Goal: Task Accomplishment & Management: Use online tool/utility

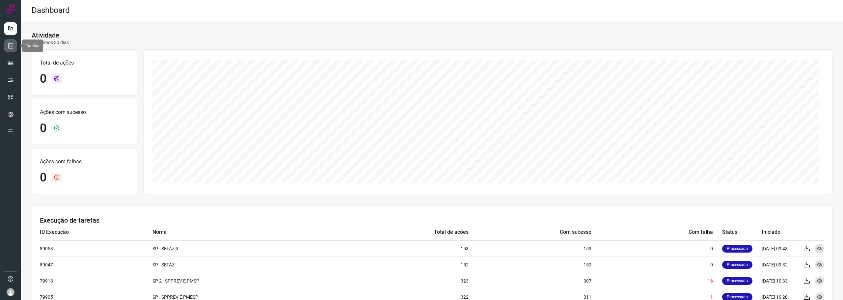
click at [9, 45] on icon at bounding box center [10, 46] width 7 height 7
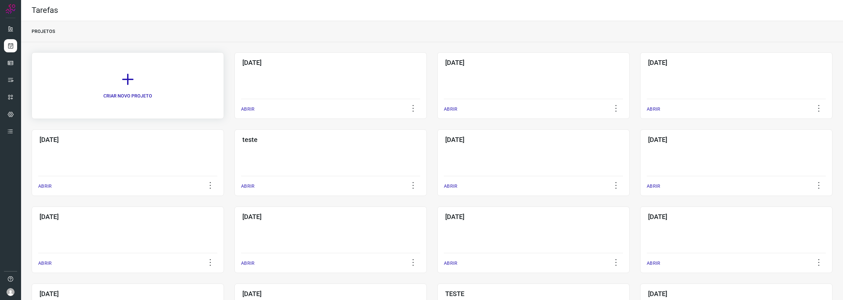
click at [154, 74] on link "CRIAR NOVO PROJETO" at bounding box center [128, 85] width 192 height 67
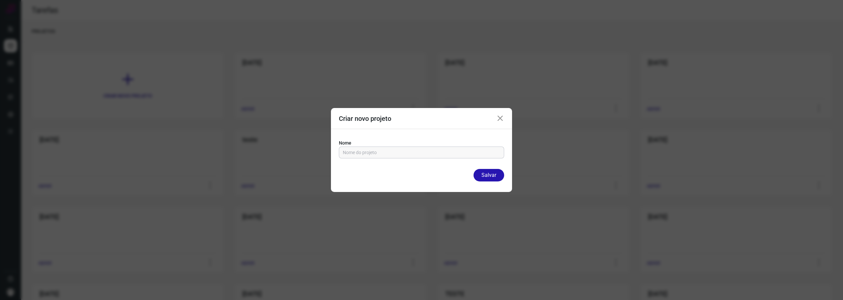
click at [407, 150] on input "text" at bounding box center [421, 152] width 157 height 11
type input "11/09/25"
click at [493, 176] on button "Salvar" at bounding box center [489, 175] width 31 height 13
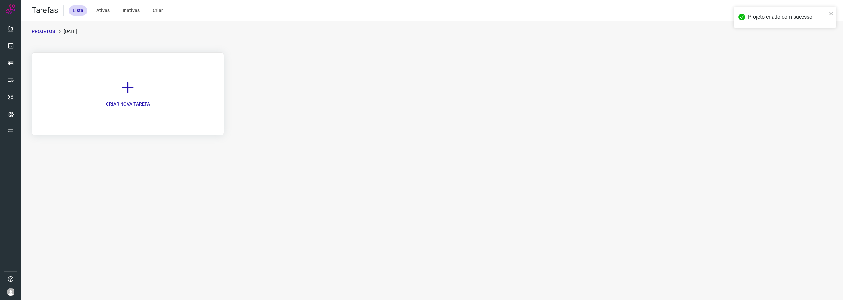
click at [136, 95] on link "CRIAR NOVA TAREFA" at bounding box center [128, 93] width 192 height 83
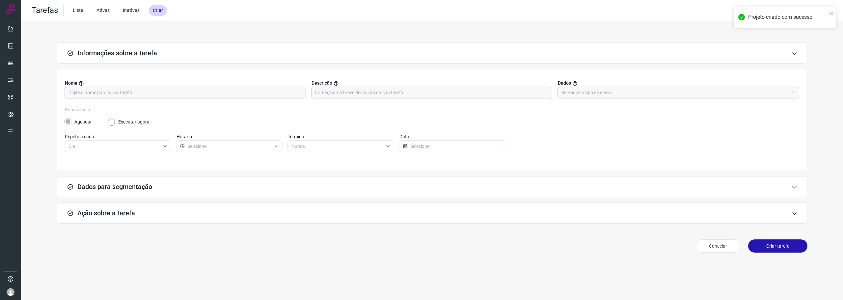
click at [217, 89] on input "text" at bounding box center [186, 92] width 234 height 11
type input "C"
type input "Cáceres"
click at [584, 93] on input "text" at bounding box center [675, 92] width 227 height 11
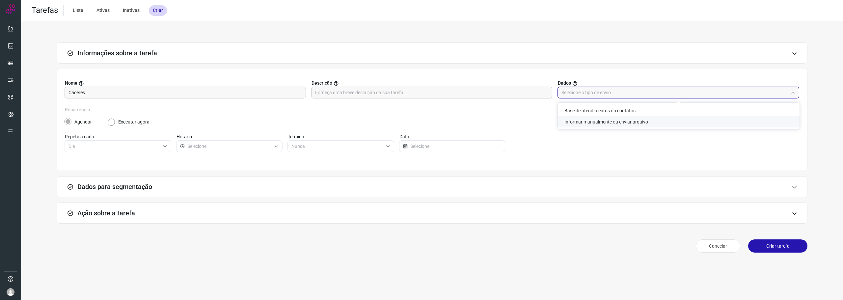
click at [590, 123] on li "Informar manualmente ou enviar arquivo" at bounding box center [679, 121] width 242 height 11
type input "Informar manualmente ou enviar arquivo"
radio input "false"
radio input "true"
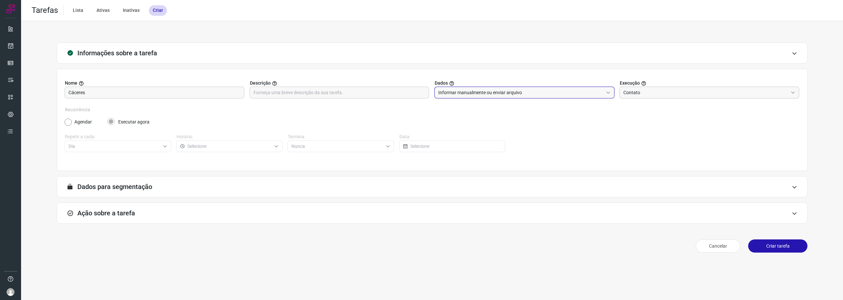
click at [634, 93] on input "Contato" at bounding box center [706, 92] width 165 height 11
drag, startPoint x: 641, startPoint y: 126, endPoint x: 632, endPoint y: 127, distance: 8.6
click at [639, 126] on li "Contato" at bounding box center [710, 121] width 180 height 11
click at [126, 184] on h3 "Dados para segmentação" at bounding box center [114, 187] width 75 height 8
click at [104, 217] on h3 "Ação sobre a tarefa" at bounding box center [106, 213] width 58 height 8
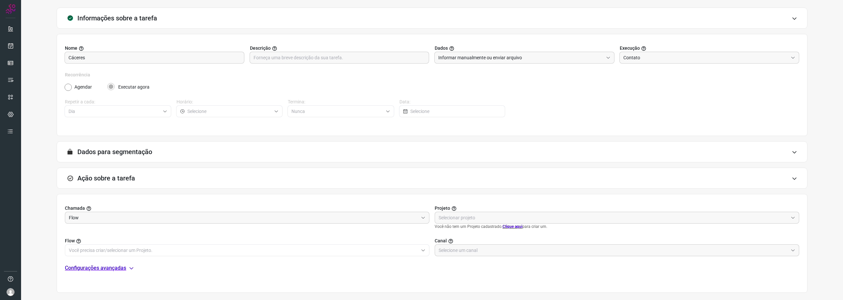
scroll to position [66, 0]
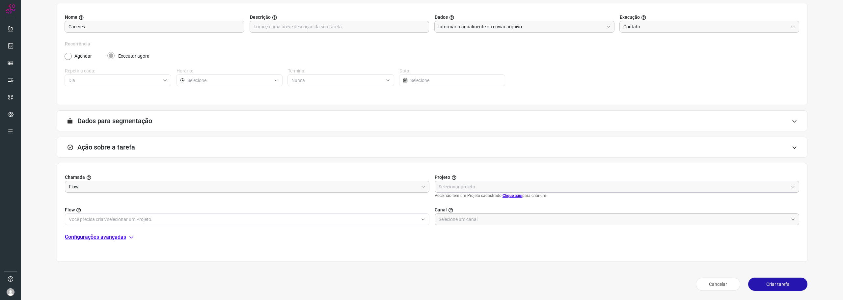
click at [465, 187] on input "text" at bounding box center [614, 186] width 350 height 11
click at [490, 214] on li "Automator" at bounding box center [614, 216] width 362 height 11
type input "Automator"
click at [164, 213] on input "text" at bounding box center [244, 213] width 350 height 11
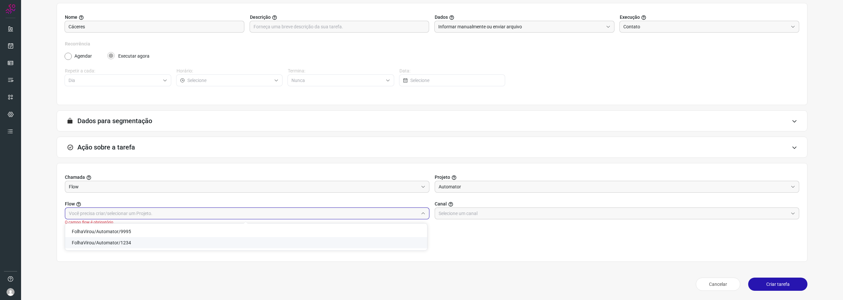
click at [151, 242] on li "FolhaVirou/Automator/1234" at bounding box center [246, 242] width 362 height 11
type input "FolhaVirou/Automator/1234"
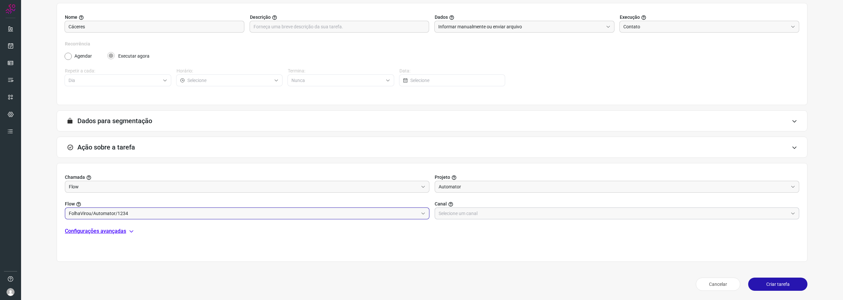
click at [493, 210] on input "text" at bounding box center [614, 213] width 350 height 11
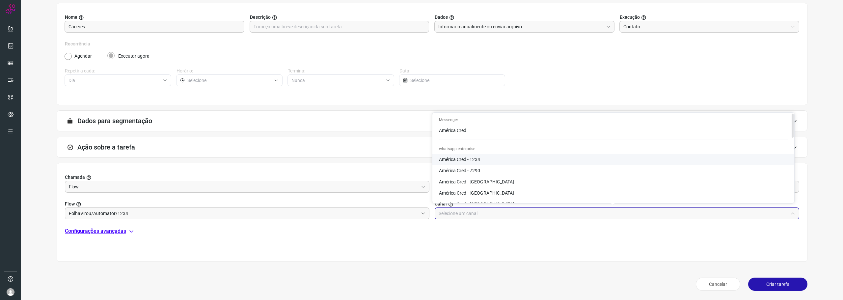
click at [479, 160] on span "América Cred - 1234" at bounding box center [459, 159] width 41 height 5
type input "América Cred - 1234"
click at [96, 228] on p "Configurações avançadas" at bounding box center [95, 231] width 61 height 8
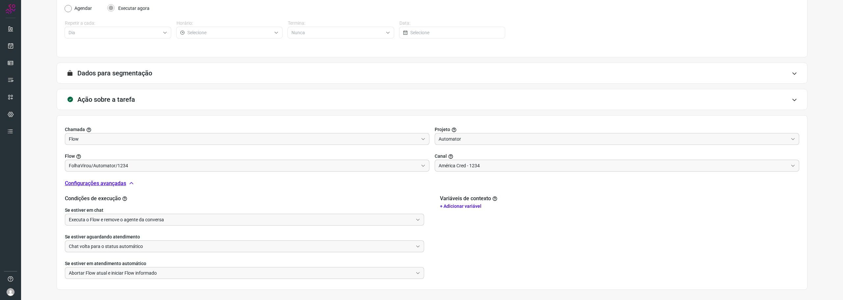
scroll to position [142, 0]
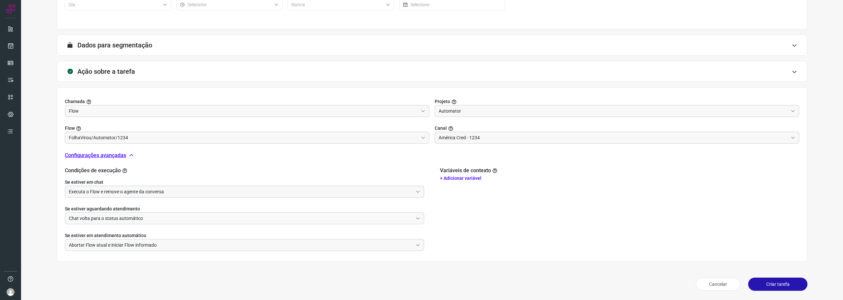
click at [117, 191] on input "Executa o Flow e remove o agente da conversa" at bounding box center [241, 191] width 344 height 11
click at [111, 220] on input "Chat volta para o status automático" at bounding box center [241, 218] width 344 height 11
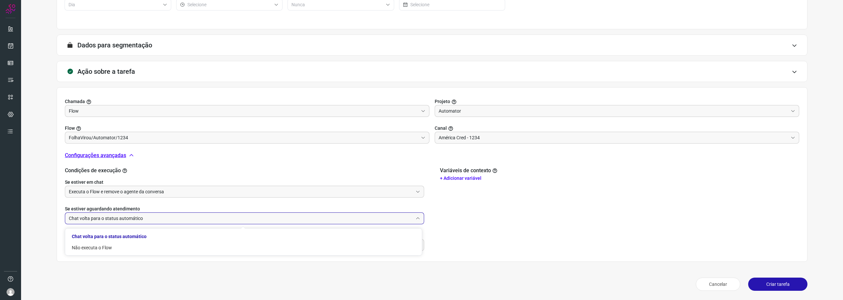
click at [111, 220] on input "Chat volta para o status automático" at bounding box center [241, 218] width 344 height 11
click at [113, 250] on input "Abortar Flow atual e iniciar Flow informado" at bounding box center [241, 245] width 344 height 11
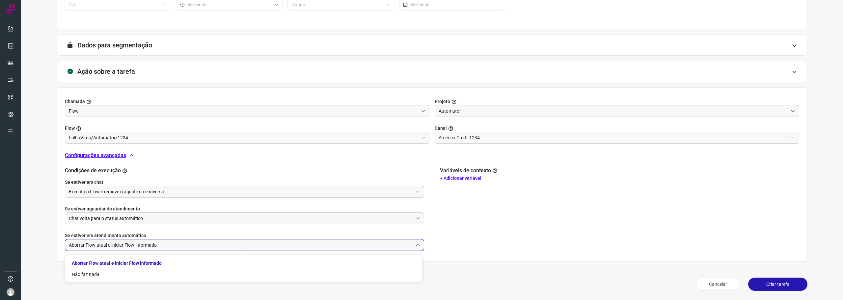
click at [113, 251] on input "Abortar Flow atual e iniciar Flow informado" at bounding box center [241, 245] width 344 height 11
click at [767, 284] on button "Criar tarefa" at bounding box center [778, 284] width 59 height 13
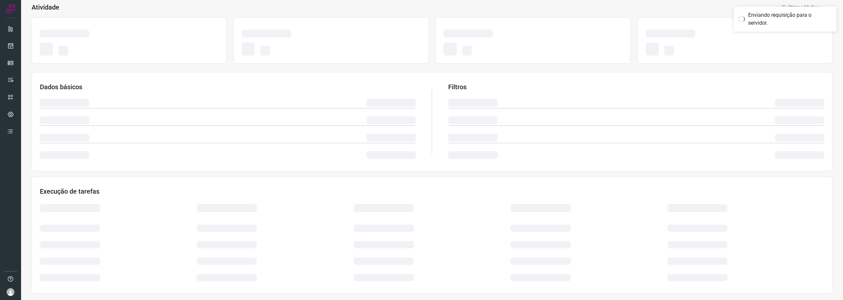
scroll to position [40, 0]
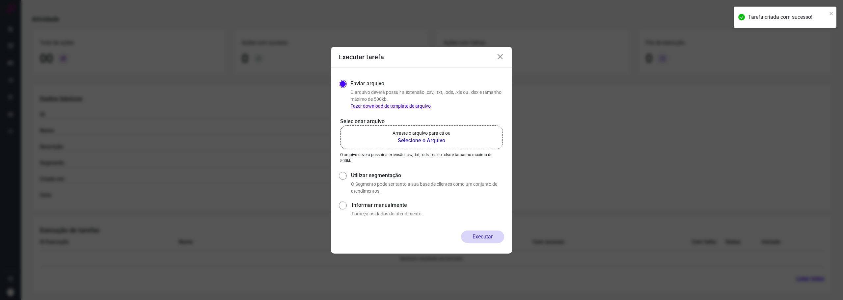
click at [412, 137] on b "Selecione o Arquivo" at bounding box center [422, 141] width 58 height 8
click at [0, 0] on input "Arraste o arquivo para cá ou Selecione o Arquivo" at bounding box center [0, 0] width 0 height 0
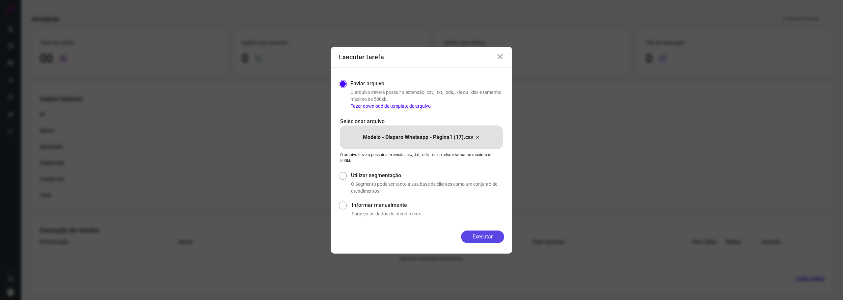
click at [481, 241] on button "Executar" at bounding box center [482, 237] width 43 height 13
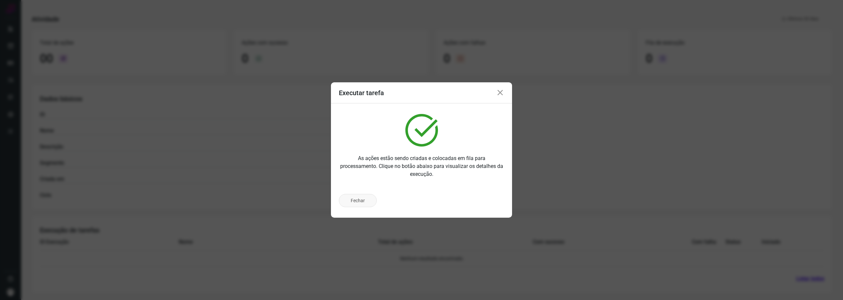
click at [361, 202] on button "Fechar" at bounding box center [358, 200] width 38 height 13
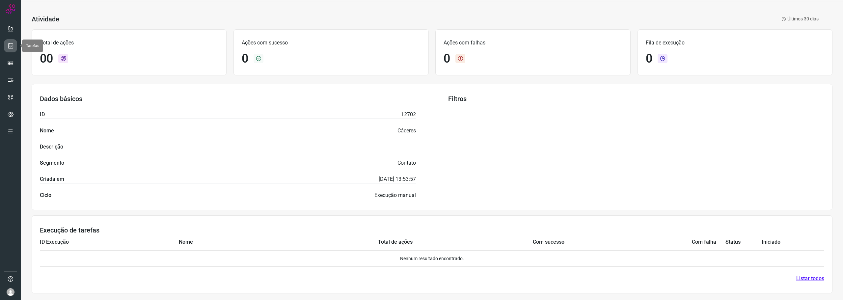
click at [10, 42] on link at bounding box center [10, 45] width 13 height 13
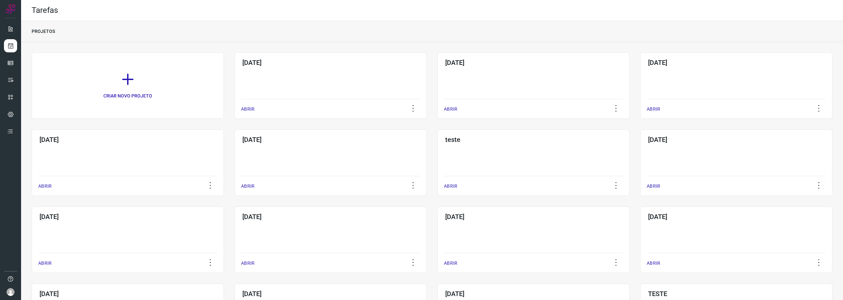
click at [283, 79] on div "11/09/25 ABRIR" at bounding box center [331, 85] width 192 height 67
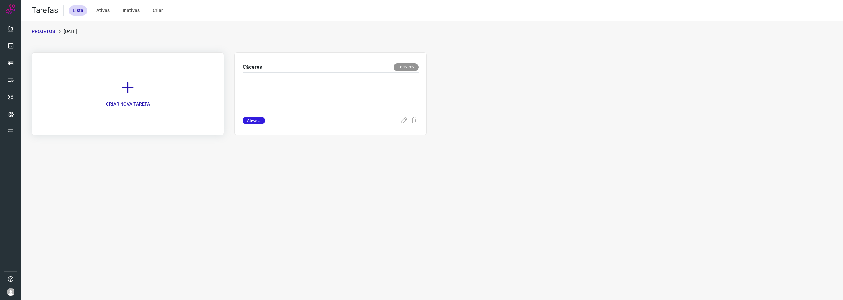
click at [124, 85] on icon at bounding box center [128, 87] width 14 height 14
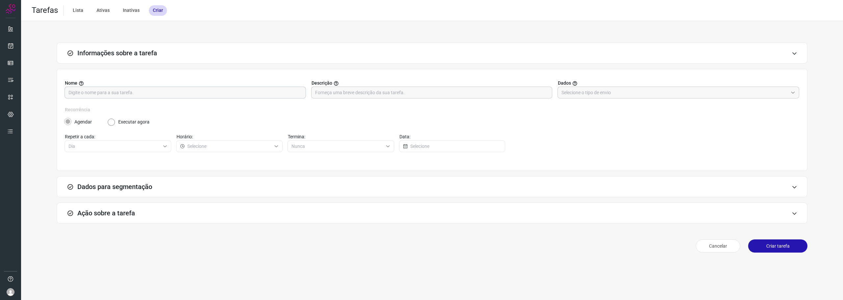
click at [194, 92] on input "text" at bounding box center [186, 92] width 234 height 11
type input "São Paulo"
drag, startPoint x: 622, startPoint y: 97, endPoint x: 609, endPoint y: 102, distance: 14.8
click at [622, 97] on input "text" at bounding box center [675, 92] width 227 height 11
click at [586, 119] on li "Informar manualmente ou enviar arquivo" at bounding box center [679, 121] width 242 height 11
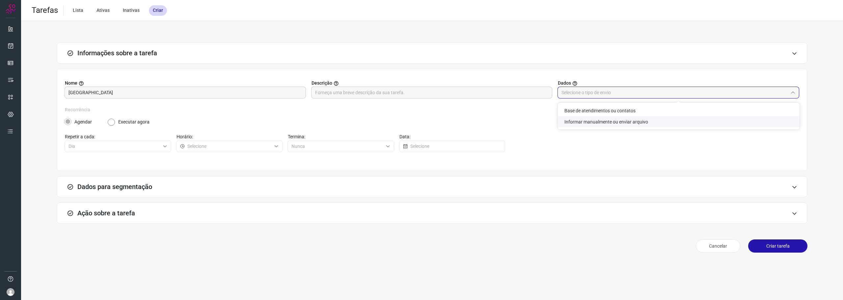
type input "Informar manualmente ou enviar arquivo"
radio input "false"
radio input "true"
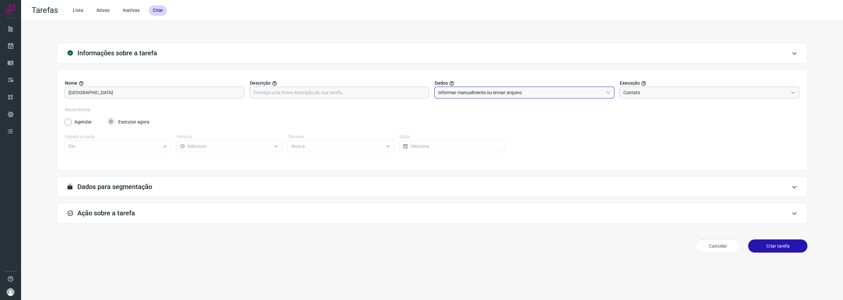
click at [645, 87] on input "Contato" at bounding box center [706, 92] width 165 height 11
click at [637, 89] on input "Contato" at bounding box center [706, 92] width 165 height 11
click at [118, 214] on h3 "Ação sobre a tarefa" at bounding box center [106, 213] width 58 height 8
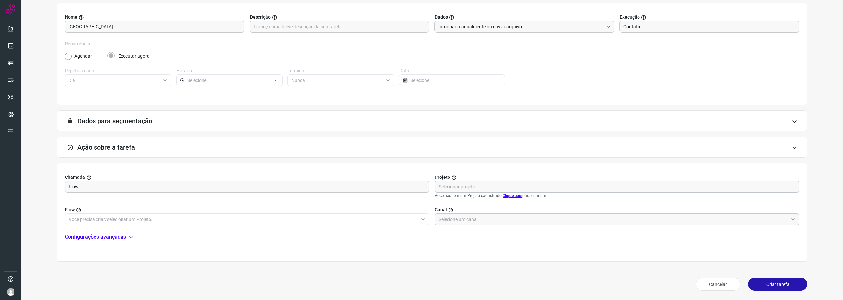
click at [484, 184] on input "text" at bounding box center [614, 186] width 350 height 11
click at [469, 171] on div "Chamada Flow Projeto Flow Canal Configurações avançadas" at bounding box center [432, 212] width 751 height 99
drag, startPoint x: 463, startPoint y: 176, endPoint x: 465, endPoint y: 185, distance: 9.4
click at [463, 177] on label "Projeto" at bounding box center [617, 177] width 365 height 7
drag, startPoint x: 465, startPoint y: 185, endPoint x: 462, endPoint y: 199, distance: 14.2
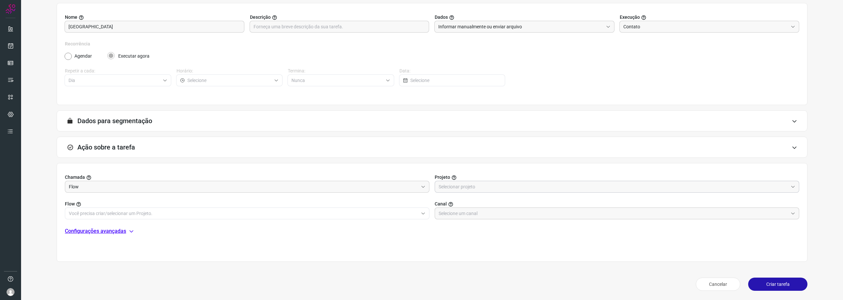
click at [465, 187] on input "text" at bounding box center [614, 186] width 350 height 11
click at [459, 215] on span "Automator" at bounding box center [450, 216] width 22 height 5
type input "Automator"
click at [184, 212] on input "text" at bounding box center [244, 213] width 350 height 11
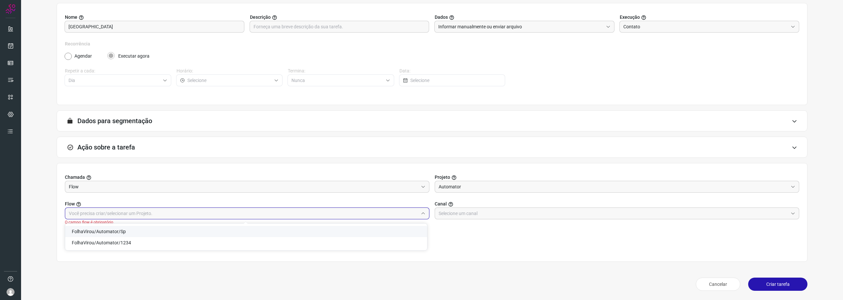
click at [159, 234] on li "FolhaVirou/Automator/Sp" at bounding box center [246, 231] width 362 height 11
type input "FolhaVirou/Automator/Sp"
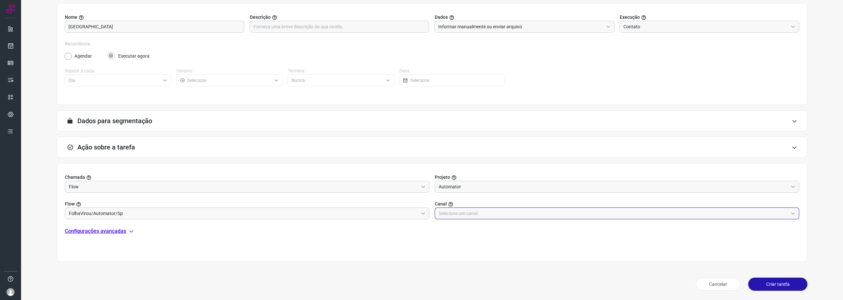
click at [459, 214] on input "text" at bounding box center [614, 213] width 350 height 11
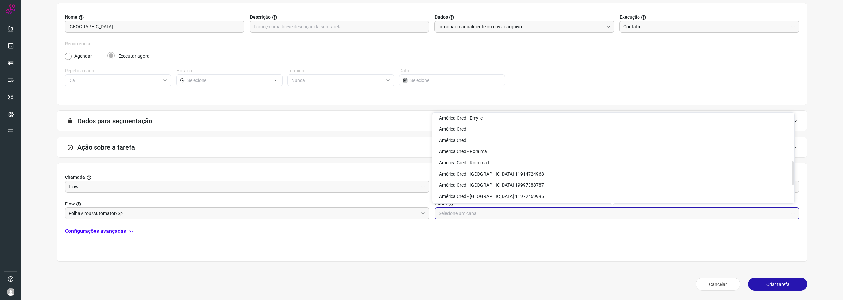
scroll to position [198, 0]
click at [461, 176] on span "América Cred - São Paulo 11996430000" at bounding box center [491, 174] width 105 height 5
type input "América Cred - São Paulo 11996430000"
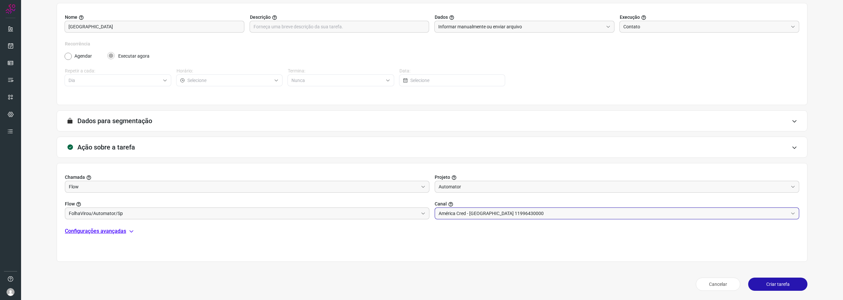
drag, startPoint x: 408, startPoint y: 229, endPoint x: 167, endPoint y: 232, distance: 240.9
click at [407, 229] on div "Configurações avançadas" at bounding box center [432, 231] width 735 height 8
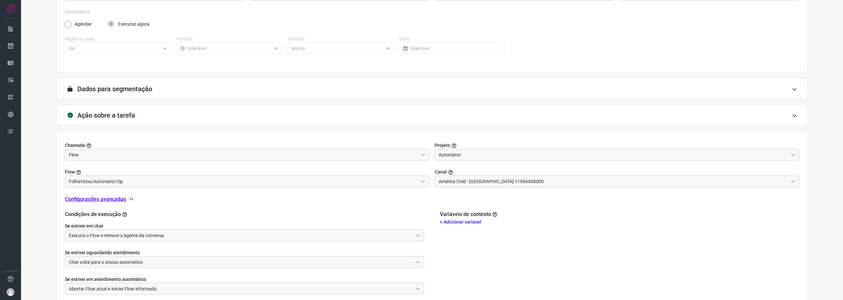
scroll to position [142, 0]
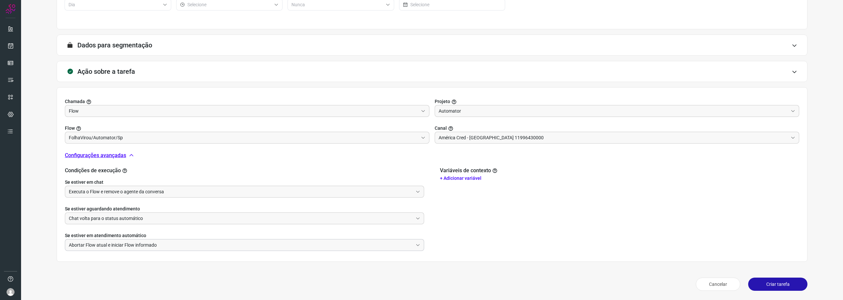
click at [227, 244] on input "Abortar Flow atual e iniciar Flow informado" at bounding box center [241, 245] width 344 height 11
click at [204, 222] on input "Chat volta para o status automático" at bounding box center [241, 218] width 344 height 11
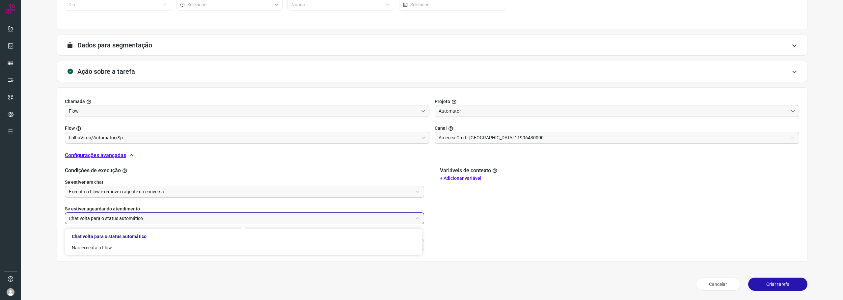
click at [158, 192] on input "Executa o Flow e remove o agente da conversa" at bounding box center [241, 191] width 344 height 11
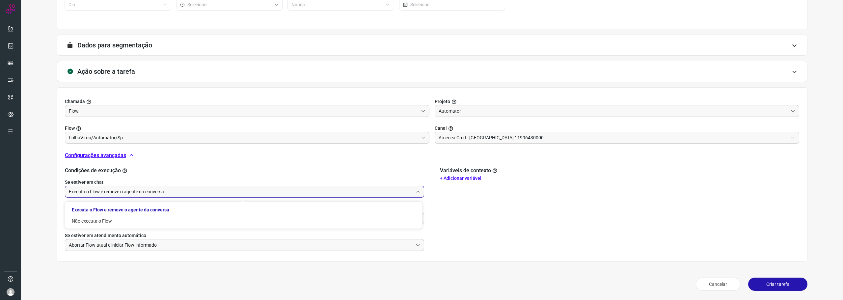
click at [158, 192] on input "Executa o Flow e remove o agente da conversa" at bounding box center [241, 191] width 344 height 11
click at [781, 281] on button "Criar tarefa" at bounding box center [778, 284] width 59 height 13
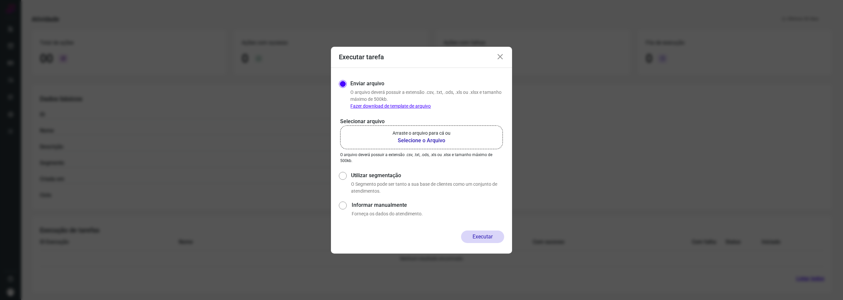
click at [417, 128] on label "Arraste o arquivo para cá ou Selecione o Arquivo" at bounding box center [421, 138] width 163 height 24
click at [0, 0] on input "Arraste o arquivo para cá ou Selecione o Arquivo" at bounding box center [0, 0] width 0 height 0
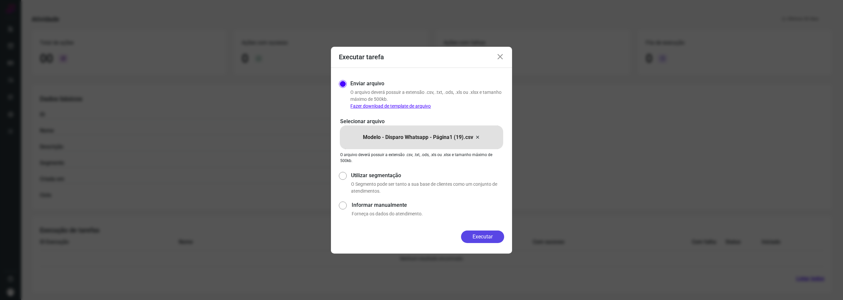
click at [475, 233] on button "Executar" at bounding box center [482, 237] width 43 height 13
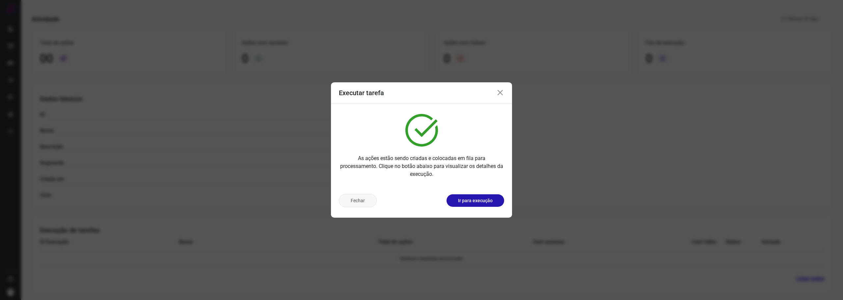
click at [357, 196] on button "Fechar" at bounding box center [358, 200] width 38 height 13
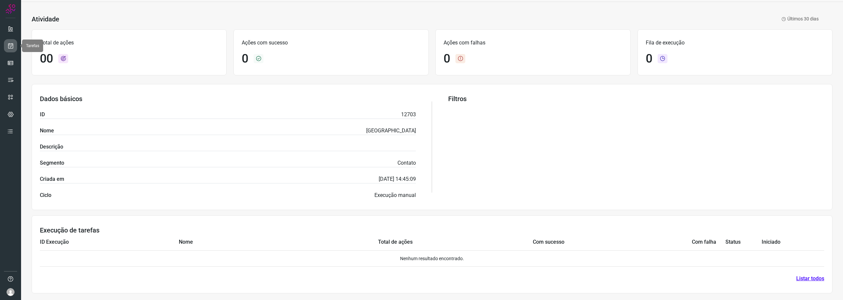
click at [8, 43] on icon at bounding box center [10, 46] width 7 height 7
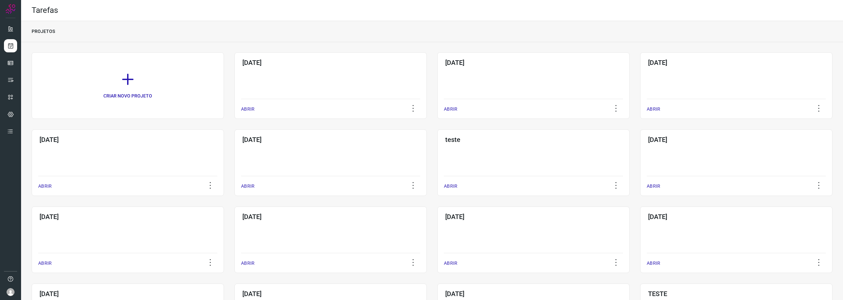
click at [315, 93] on div "11/09/25 ABRIR" at bounding box center [331, 85] width 192 height 67
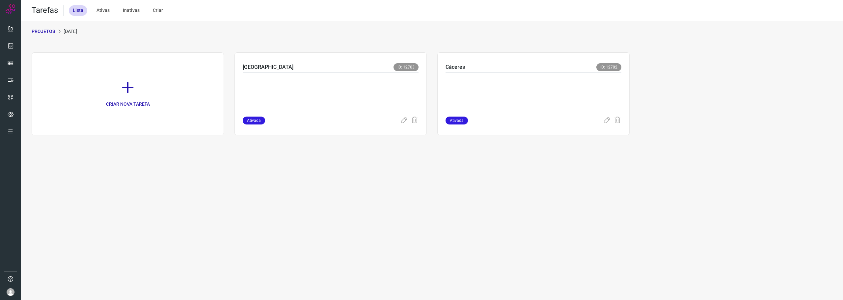
click at [315, 93] on p at bounding box center [292, 93] width 99 height 33
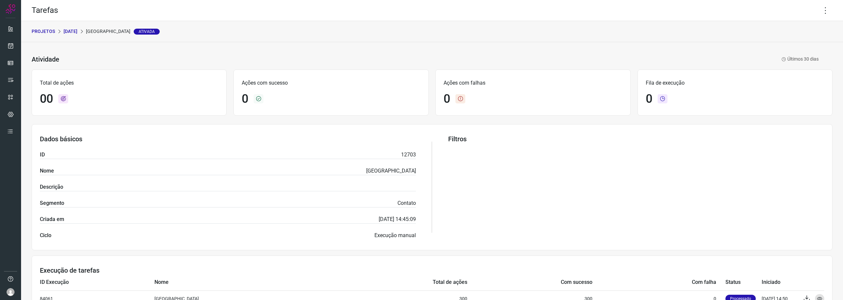
click at [74, 30] on p "11/09/25" at bounding box center [71, 31] width 14 height 7
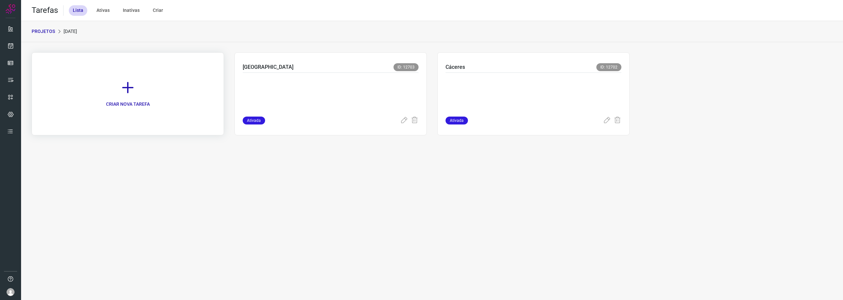
click at [139, 95] on link "CRIAR NOVA TAREFA" at bounding box center [128, 93] width 192 height 83
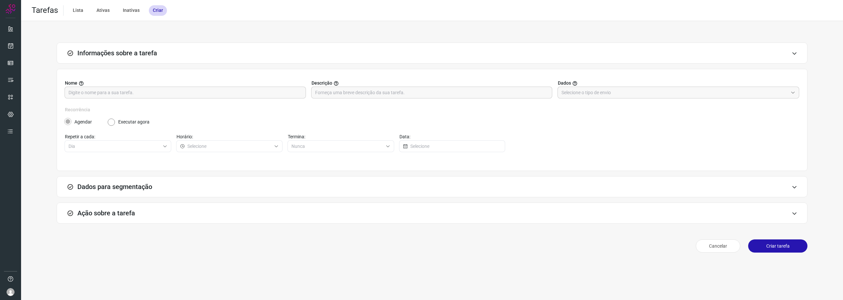
click at [211, 99] on div "Nome Descrição Dados" at bounding box center [432, 93] width 735 height 27
click at [212, 95] on input "text" at bounding box center [186, 92] width 234 height 11
type input "São Paulo 9995"
click at [610, 90] on div "Selecione como você deseja segmentar a sua tarefa." at bounding box center [624, 83] width 82 height 13
click at [639, 94] on input "text" at bounding box center [675, 92] width 227 height 11
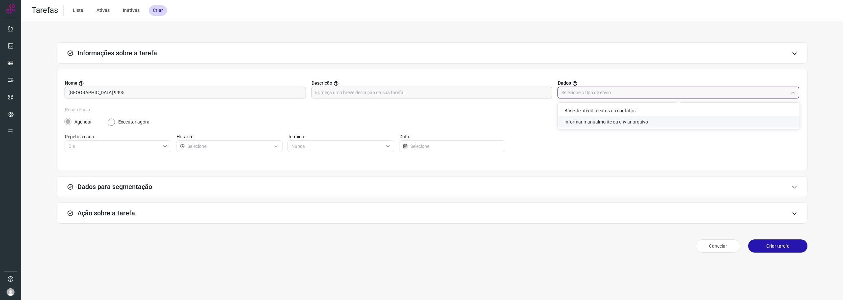
click at [608, 124] on li "Informar manualmente ou enviar arquivo" at bounding box center [679, 121] width 242 height 11
type input "Informar manualmente ou enviar arquivo"
radio input "false"
radio input "true"
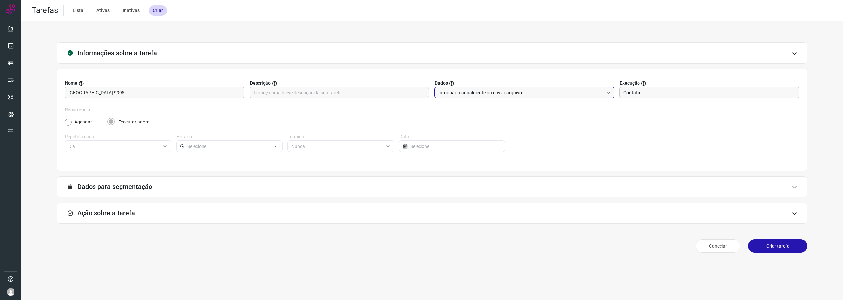
click at [122, 213] on h3 "Ação sobre a tarefa" at bounding box center [106, 213] width 58 height 8
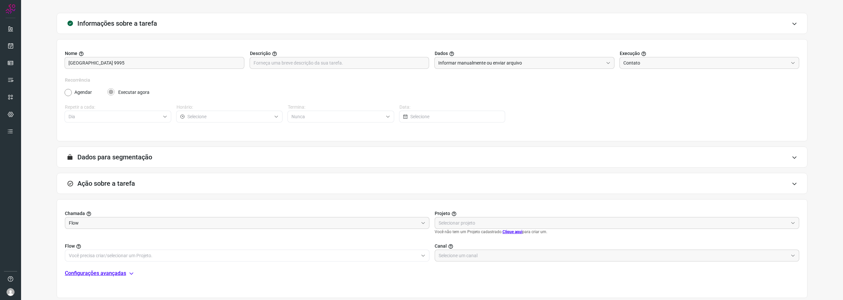
scroll to position [66, 0]
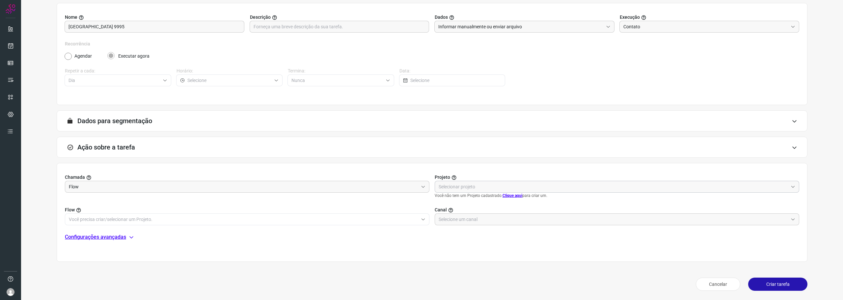
drag, startPoint x: 484, startPoint y: 185, endPoint x: 482, endPoint y: 193, distance: 8.3
click at [484, 185] on input "text" at bounding box center [614, 186] width 350 height 11
click at [470, 216] on li "Automator" at bounding box center [614, 216] width 362 height 11
type input "Automator"
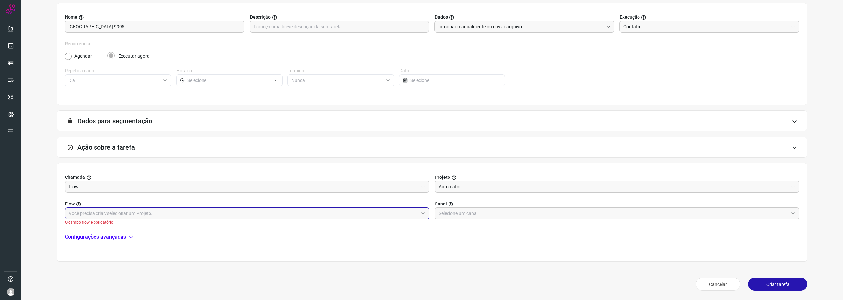
click at [160, 209] on input "text" at bounding box center [244, 213] width 350 height 11
click at [145, 228] on li "FolhaVirou/Automator/Sp" at bounding box center [246, 231] width 362 height 11
type input "FolhaVirou/Automator/Sp"
drag, startPoint x: 113, startPoint y: 229, endPoint x: 205, endPoint y: 223, distance: 92.4
click at [113, 229] on p "Configurações avançadas" at bounding box center [95, 231] width 61 height 8
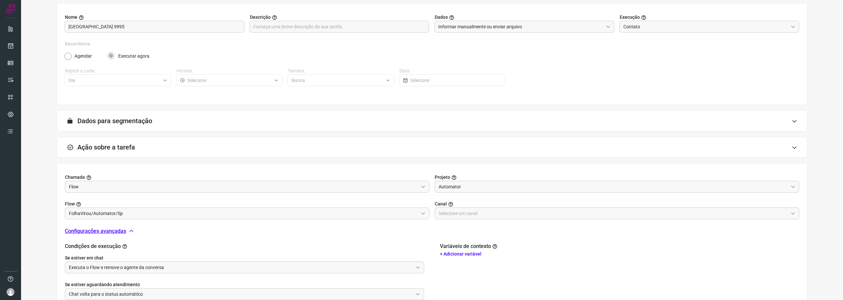
click at [493, 213] on input "text" at bounding box center [614, 213] width 350 height 11
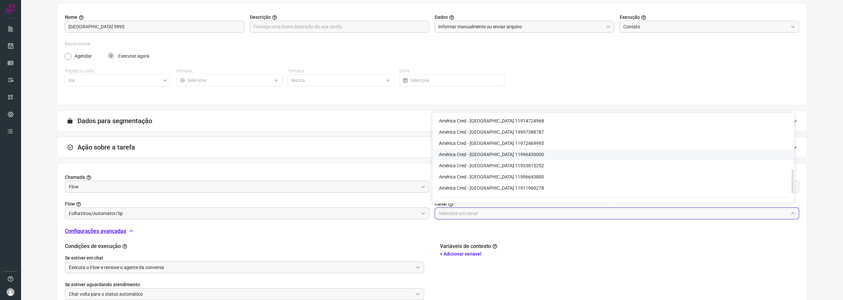
scroll to position [206, 0]
click at [520, 157] on li "América Cred - São Paulo 11972469995" at bounding box center [614, 154] width 362 height 11
type input "América Cred - São Paulo 11972469995"
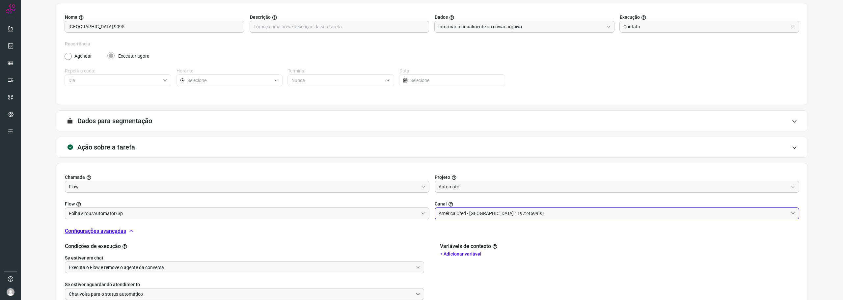
click at [336, 224] on div "Chamada Flow Projeto Automator Flow FolhaVirou/Automator/Sp Canal América Cred …" at bounding box center [432, 250] width 751 height 175
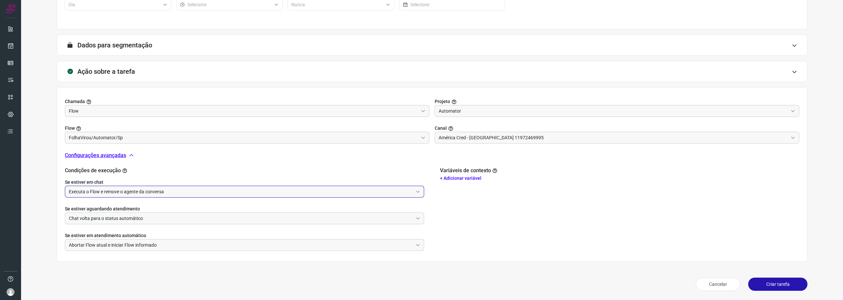
click at [145, 186] on input "Executa o Flow e remove o agente da conversa" at bounding box center [241, 191] width 344 height 11
click at [143, 186] on input "Executa o Flow e remove o agente da conversa" at bounding box center [241, 191] width 344 height 11
click at [778, 287] on button "Criar tarefa" at bounding box center [778, 284] width 59 height 13
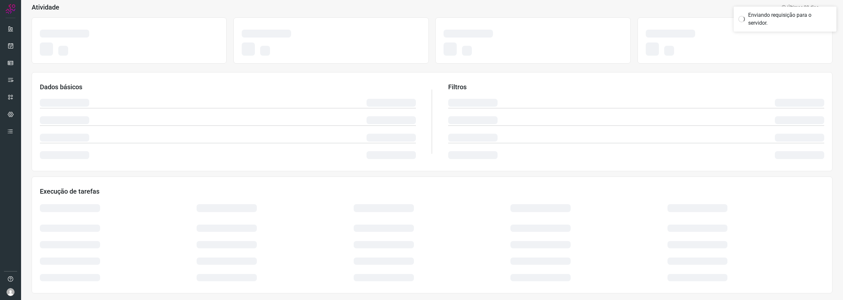
scroll to position [40, 0]
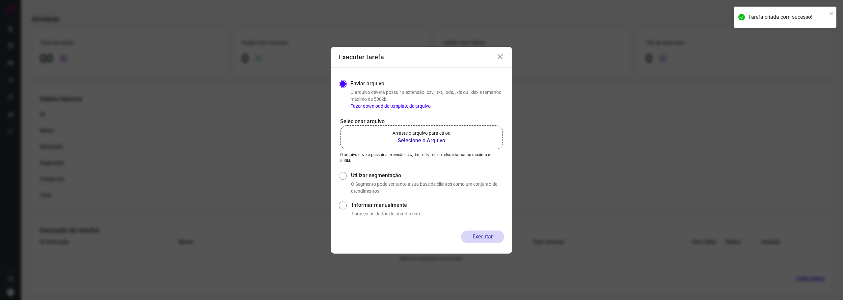
click at [442, 135] on p "Arraste o arquivo para cá ou" at bounding box center [422, 133] width 58 height 7
click at [0, 0] on input "Arraste o arquivo para cá ou Selecione o Arquivo" at bounding box center [0, 0] width 0 height 0
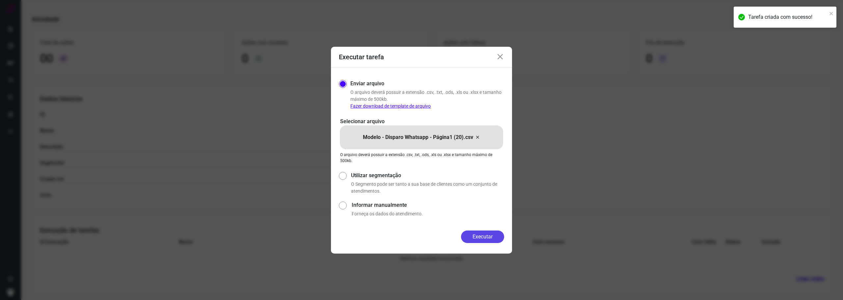
click at [494, 242] on button "Executar" at bounding box center [482, 237] width 43 height 13
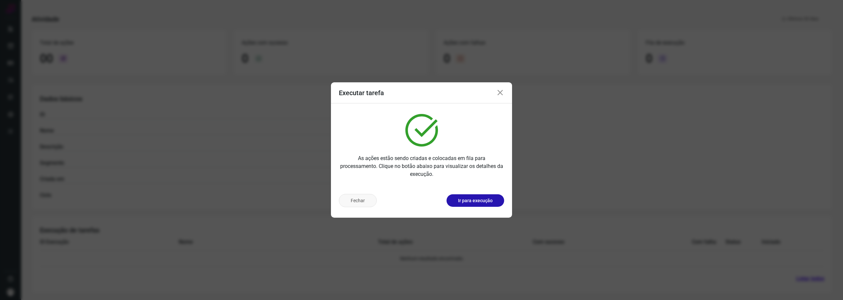
click at [363, 204] on button "Fechar" at bounding box center [358, 200] width 38 height 13
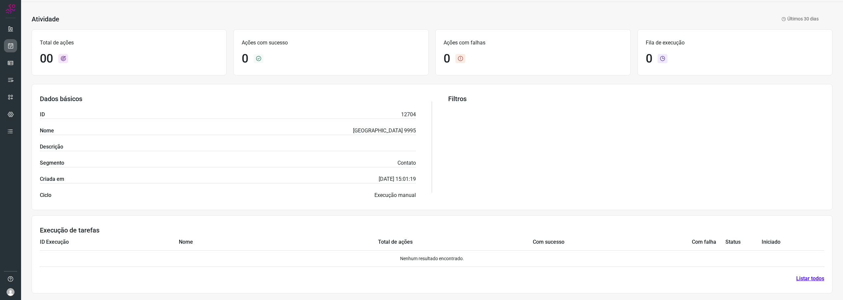
click at [11, 48] on icon at bounding box center [10, 46] width 7 height 7
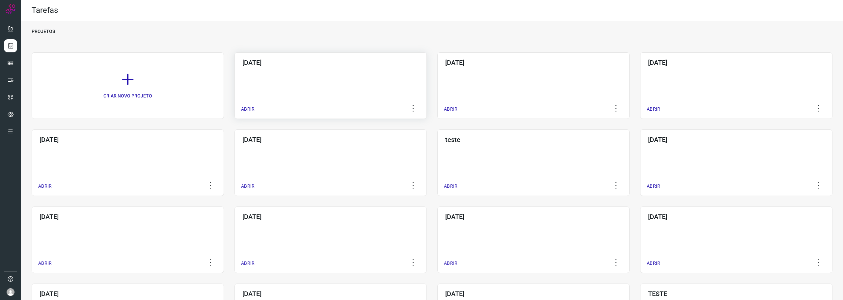
click at [258, 78] on div "11/09/25 ABRIR" at bounding box center [331, 85] width 192 height 67
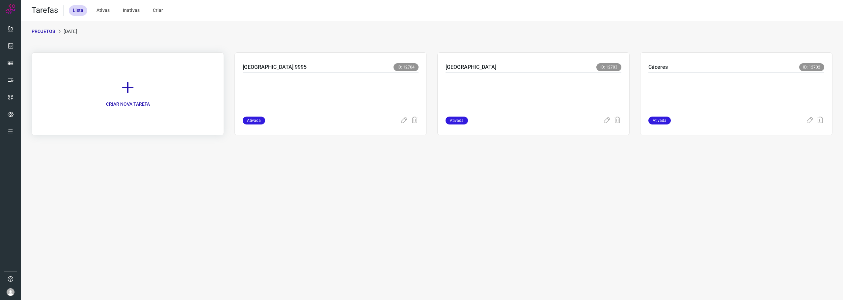
click at [134, 86] on icon at bounding box center [128, 87] width 14 height 14
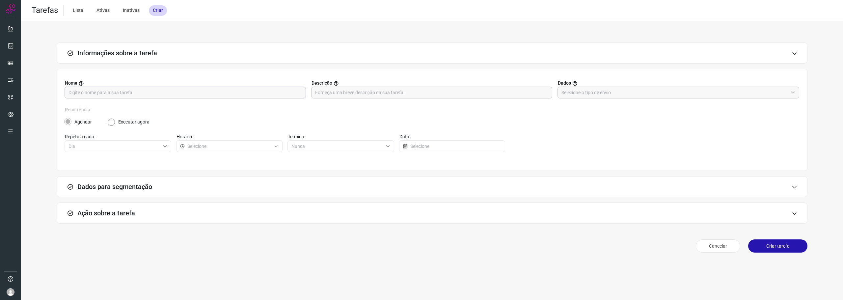
click at [261, 93] on input "text" at bounding box center [186, 92] width 234 height 11
type input "São Paulo 5252"
click at [639, 94] on input "text" at bounding box center [675, 92] width 227 height 11
click at [607, 124] on li "Informar manualmente ou enviar arquivo" at bounding box center [679, 121] width 242 height 11
type input "Informar manualmente ou enviar arquivo"
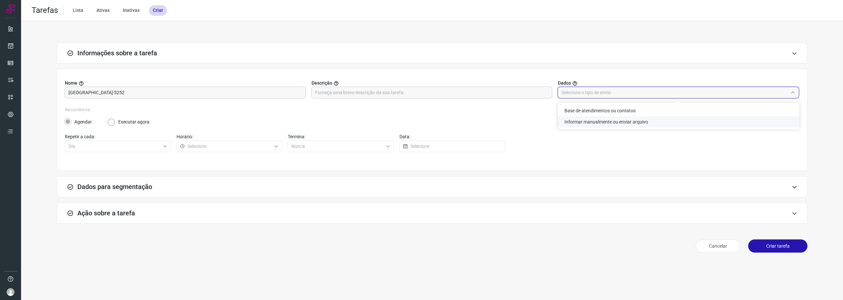
radio input "false"
radio input "true"
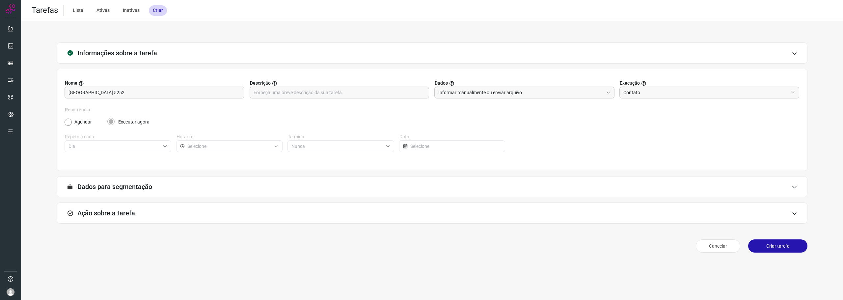
click at [163, 209] on div "Ação sobre a tarefa" at bounding box center [432, 213] width 751 height 21
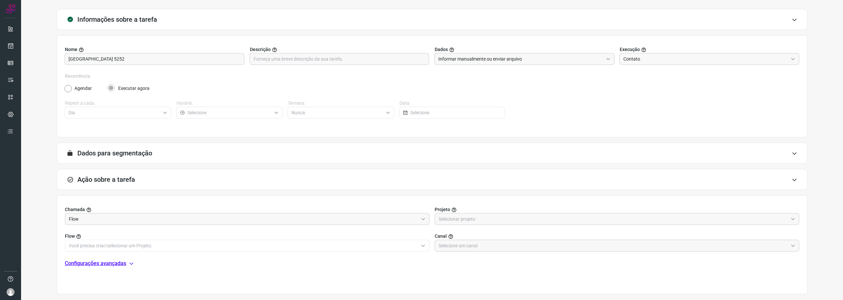
scroll to position [66, 0]
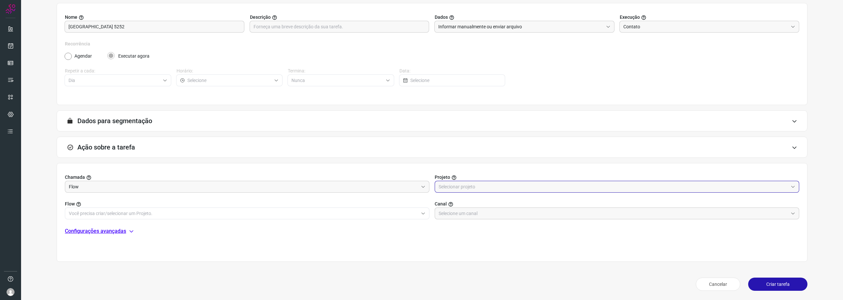
drag, startPoint x: 481, startPoint y: 187, endPoint x: 479, endPoint y: 205, distance: 18.2
click at [480, 188] on input "text" at bounding box center [614, 186] width 350 height 11
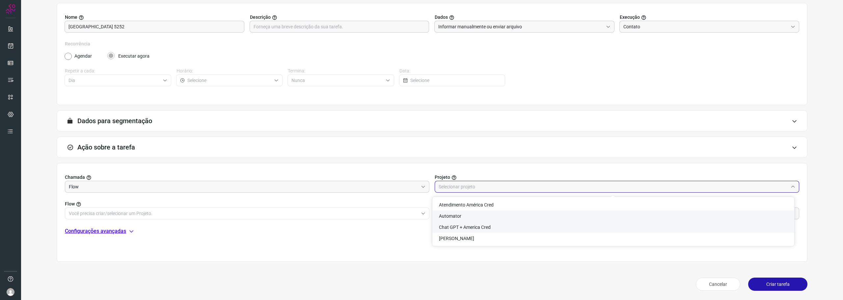
click at [468, 216] on li "Automator" at bounding box center [614, 216] width 362 height 11
type input "Automator"
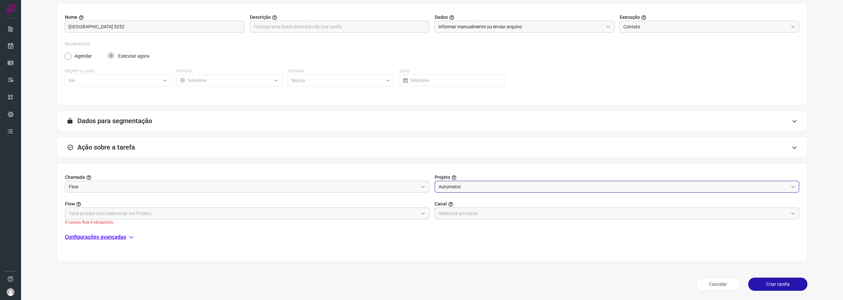
click at [290, 213] on input "text" at bounding box center [244, 213] width 350 height 11
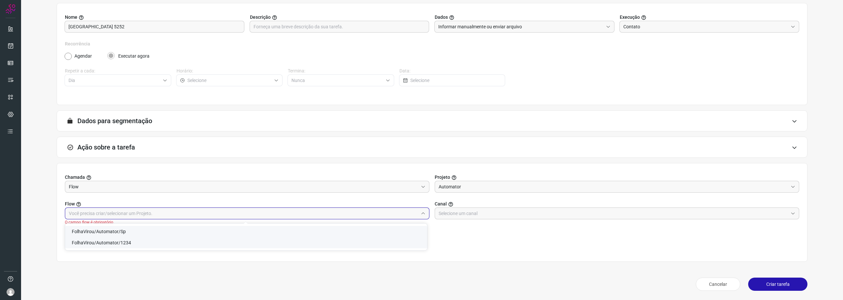
click at [195, 231] on li "FolhaVirou/Automator/Sp" at bounding box center [246, 231] width 362 height 11
type input "FolhaVirou/Automator/Sp"
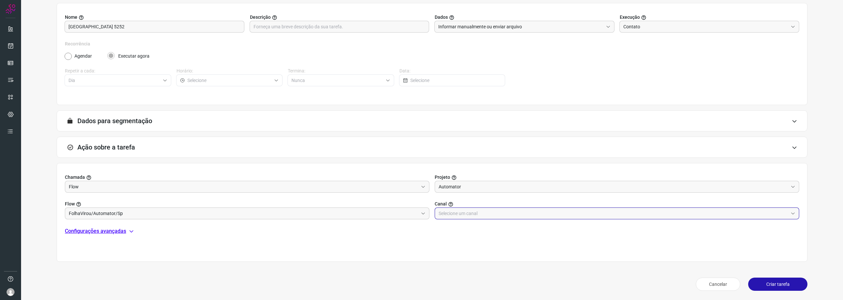
click at [481, 214] on input "text" at bounding box center [614, 213] width 350 height 11
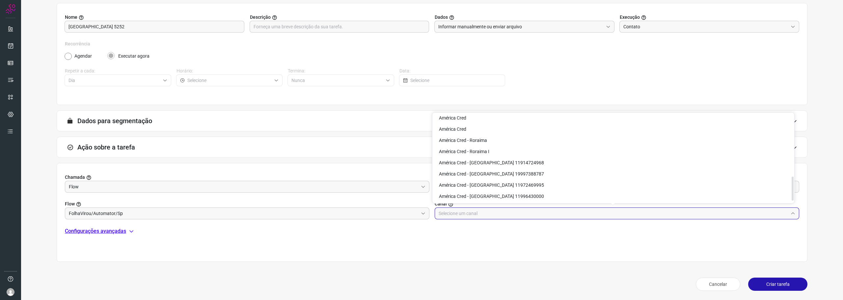
scroll to position [239, 0]
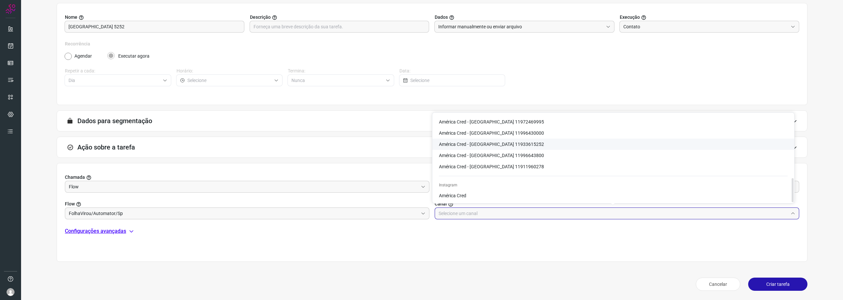
click at [510, 146] on span "América Cred - São Paulo 11933615252" at bounding box center [491, 144] width 105 height 5
type input "América Cred - São Paulo 11933615252"
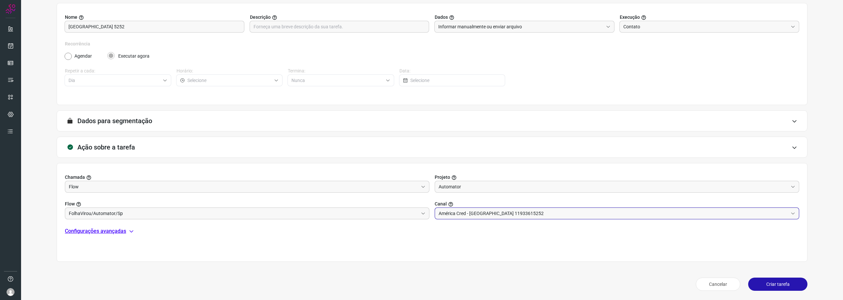
click at [92, 232] on p "Configurações avançadas" at bounding box center [95, 231] width 61 height 8
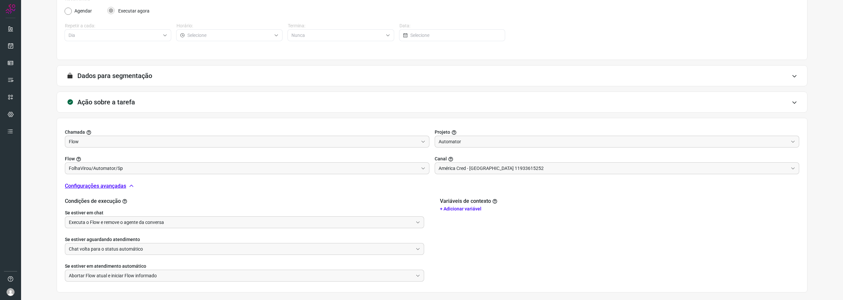
scroll to position [142, 0]
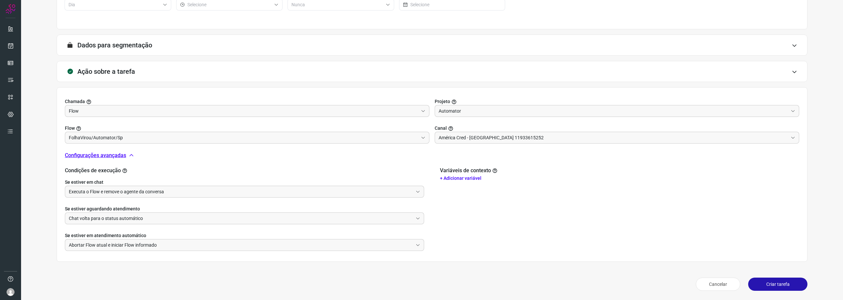
click at [763, 284] on button "Criar tarefa" at bounding box center [778, 284] width 59 height 13
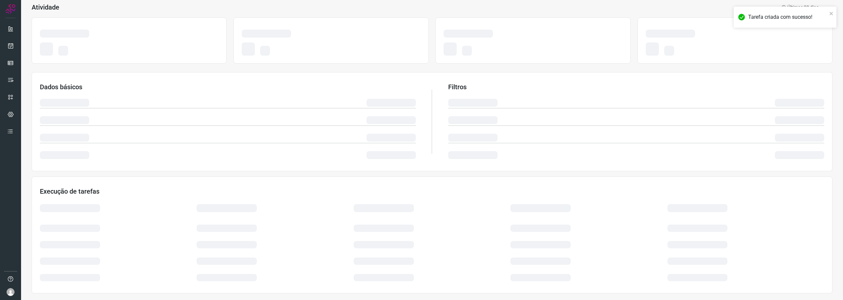
scroll to position [40, 0]
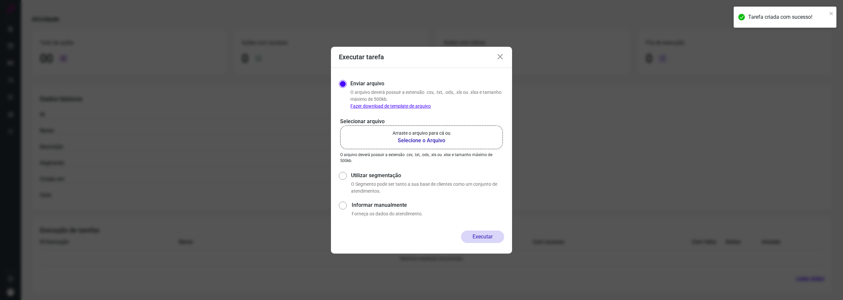
click at [450, 139] on b "Selecione o Arquivo" at bounding box center [422, 141] width 58 height 8
click at [0, 0] on input "Arraste o arquivo para cá ou Selecione o Arquivo" at bounding box center [0, 0] width 0 height 0
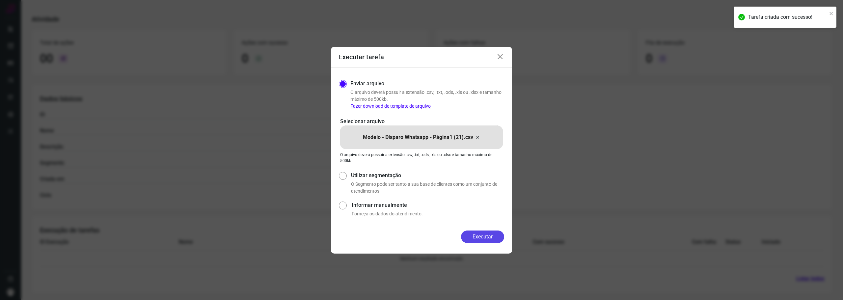
click at [471, 231] on button "Executar" at bounding box center [482, 237] width 43 height 13
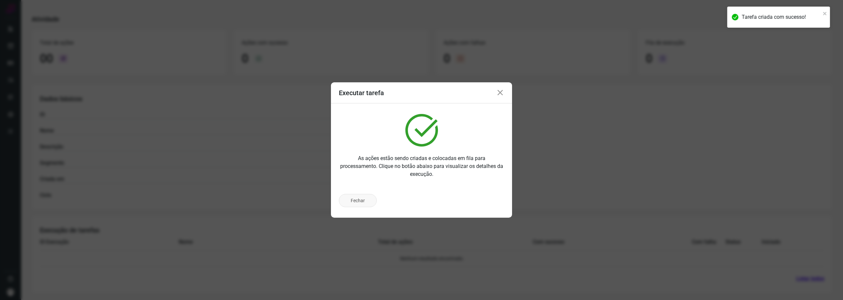
click at [358, 200] on button "Fechar" at bounding box center [358, 200] width 38 height 13
